Goal: Information Seeking & Learning: Learn about a topic

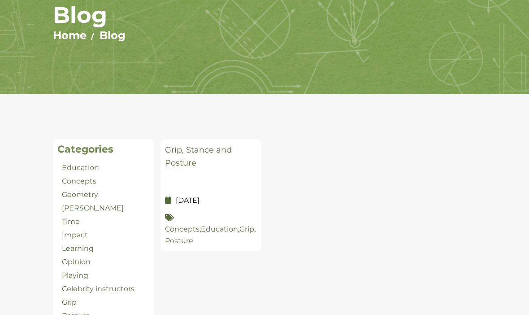
scroll to position [92, 0]
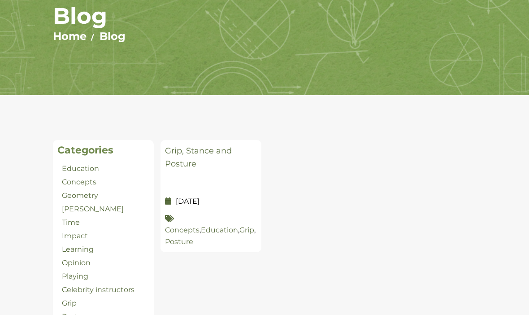
click at [77, 168] on link "Education" at bounding box center [80, 169] width 37 height 9
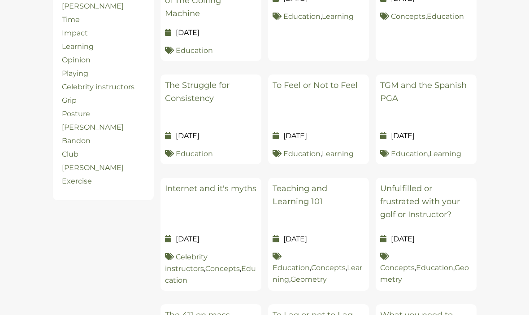
scroll to position [295, 0]
click at [313, 201] on link "Teaching and Learning 101" at bounding box center [300, 194] width 55 height 23
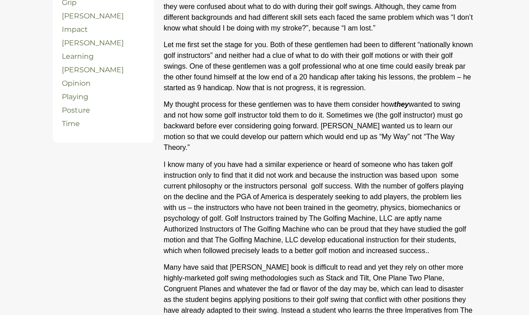
scroll to position [352, 0]
click at [4, 146] on section "Categories Bandon Celebrity instructors Club Concepts Education Exercise Geomet…" at bounding box center [264, 136] width 529 height 602
click at [509, 243] on section "Categories Bandon Celebrity instructors Club Concepts Education Exercise Geomet…" at bounding box center [264, 136] width 529 height 602
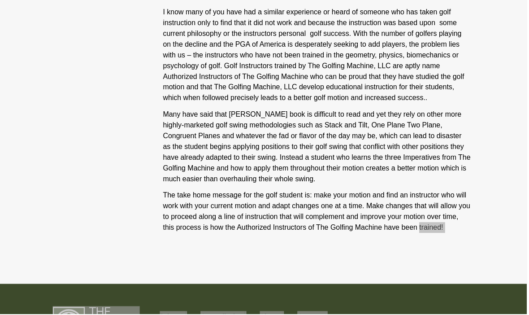
scroll to position [506, 0]
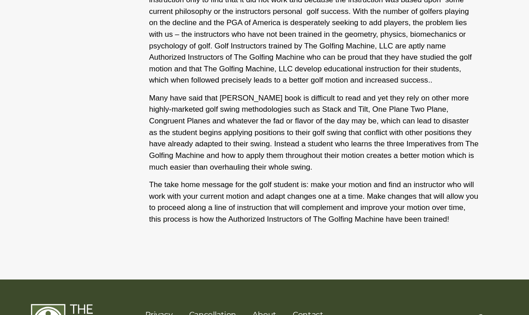
scroll to position [535, 0]
